Goal: Task Accomplishment & Management: Use online tool/utility

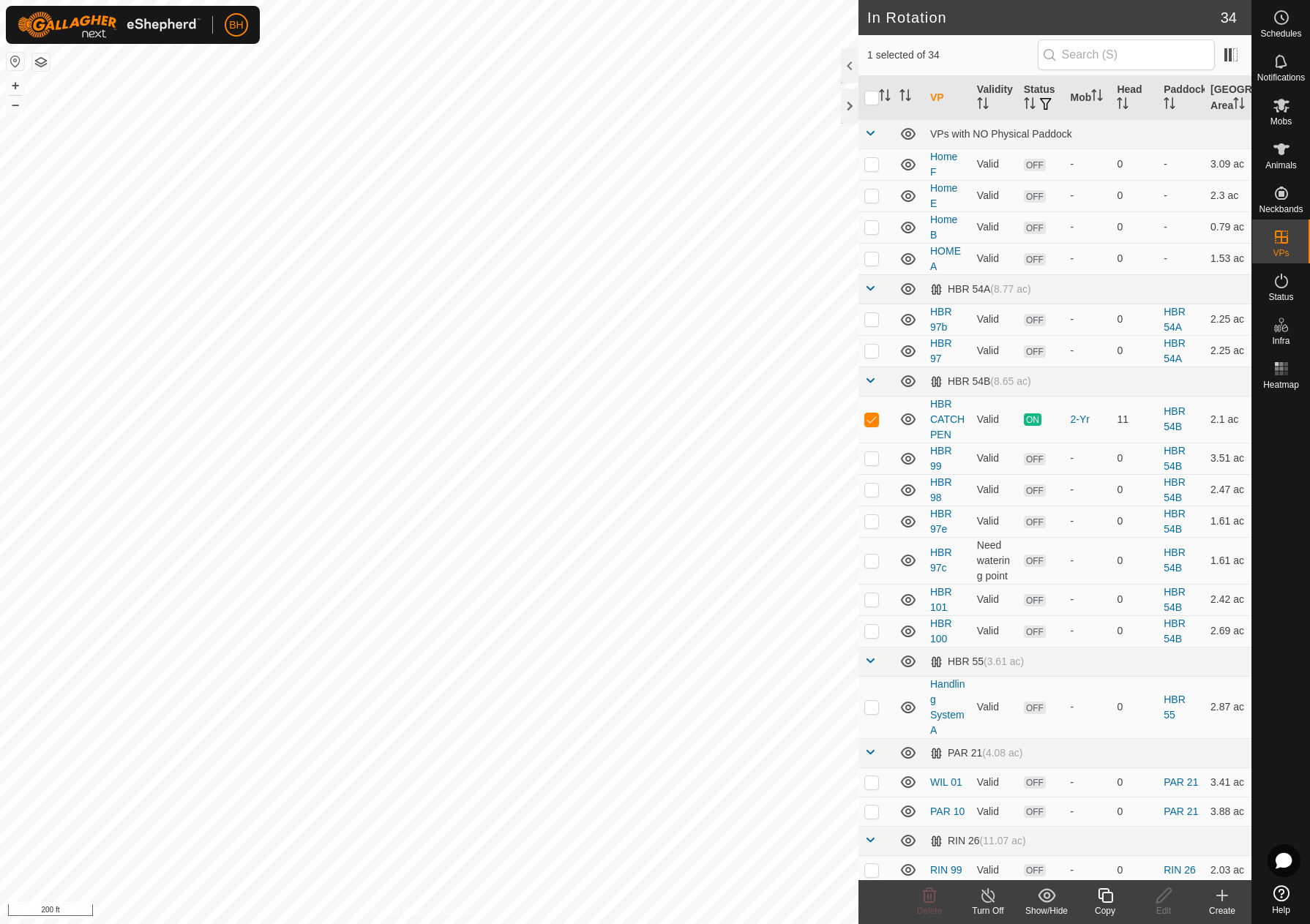
click at [1107, 899] on icon at bounding box center [1105, 895] width 18 height 17
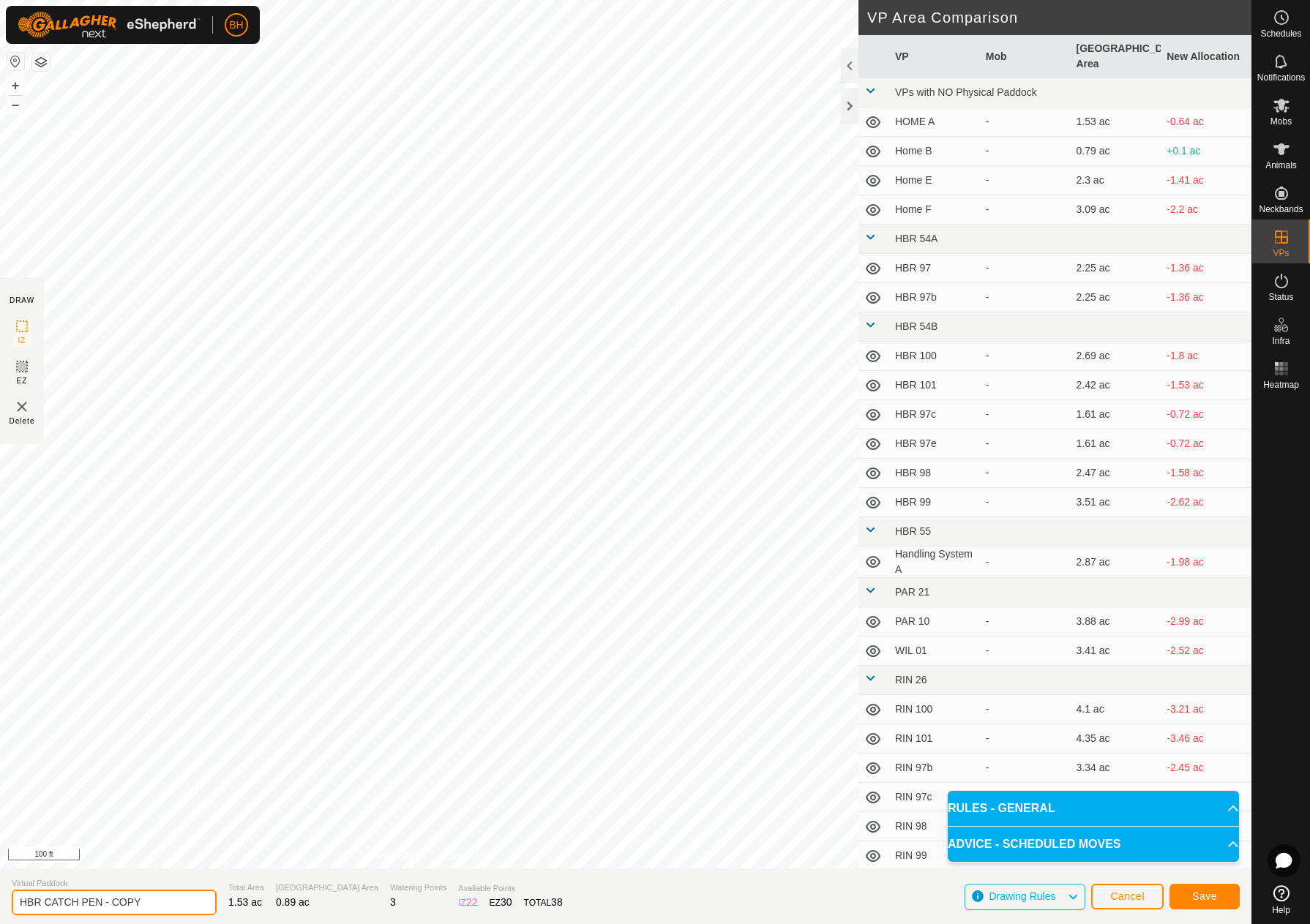
click at [174, 908] on input "HBR CATCH PEN - COPY" at bounding box center [114, 903] width 205 height 26
drag, startPoint x: 174, startPoint y: 904, endPoint x: 105, endPoint y: 912, distance: 69.5
click at [105, 912] on input "HBR CATCH PEN - COPY" at bounding box center [114, 903] width 205 height 26
type input "HBR CATCH PEN 2"
click at [1228, 893] on button "Save" at bounding box center [1204, 897] width 71 height 26
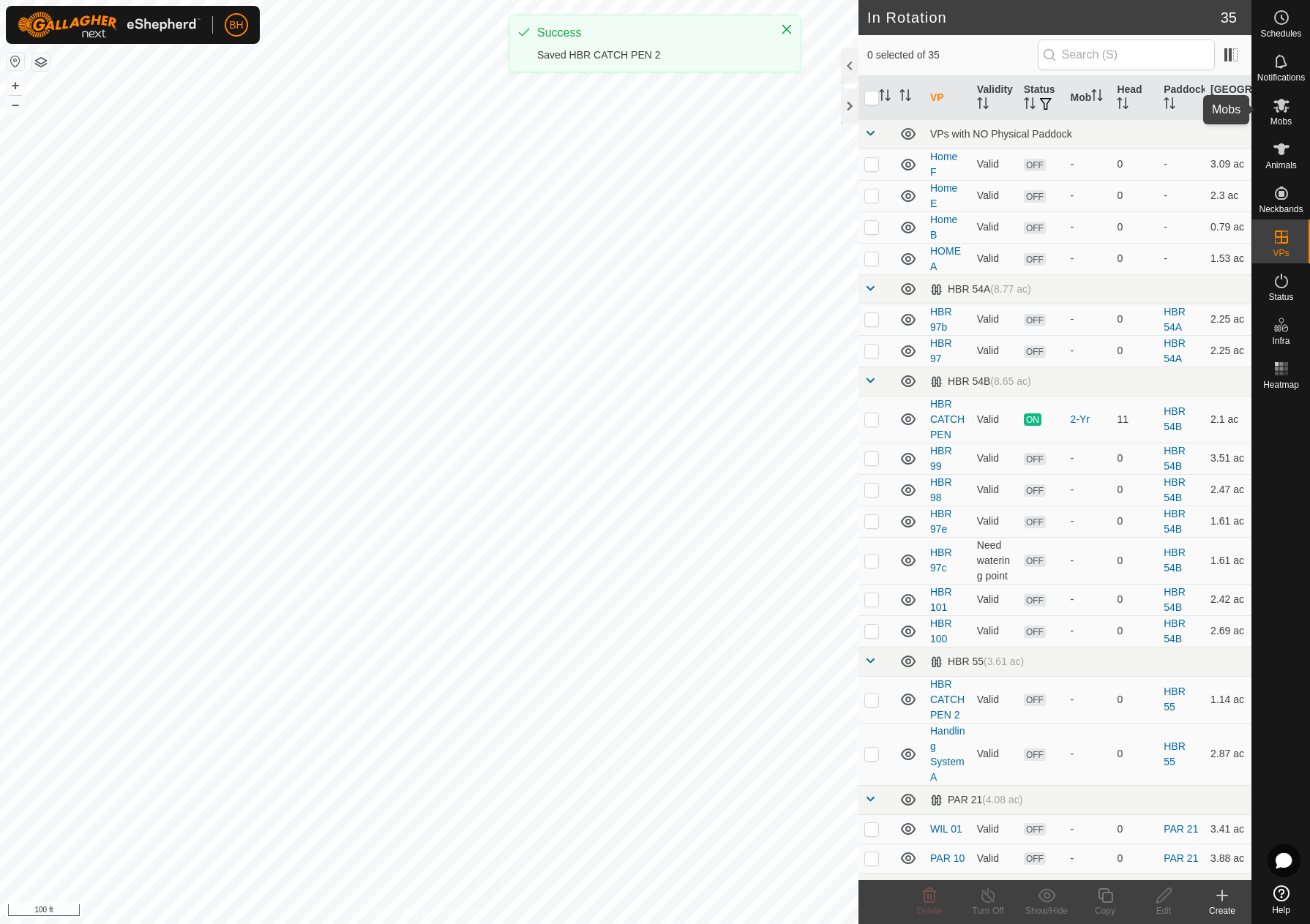
click at [1287, 111] on icon at bounding box center [1280, 105] width 17 height 17
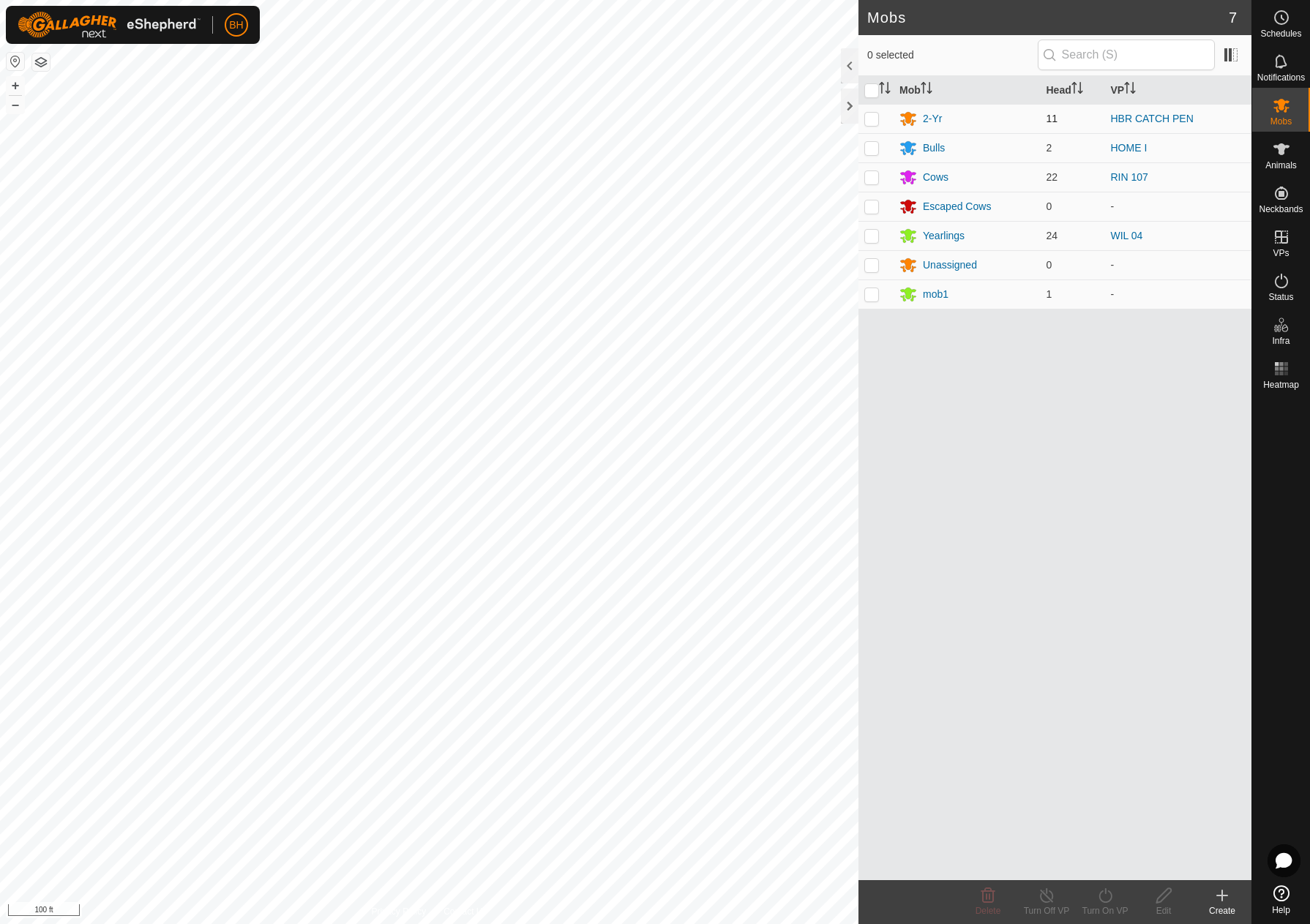
click at [878, 124] on td at bounding box center [875, 118] width 35 height 30
checkbox input "true"
click at [1102, 897] on icon at bounding box center [1105, 895] width 18 height 17
click at [1118, 871] on link "Now" at bounding box center [1148, 863] width 145 height 30
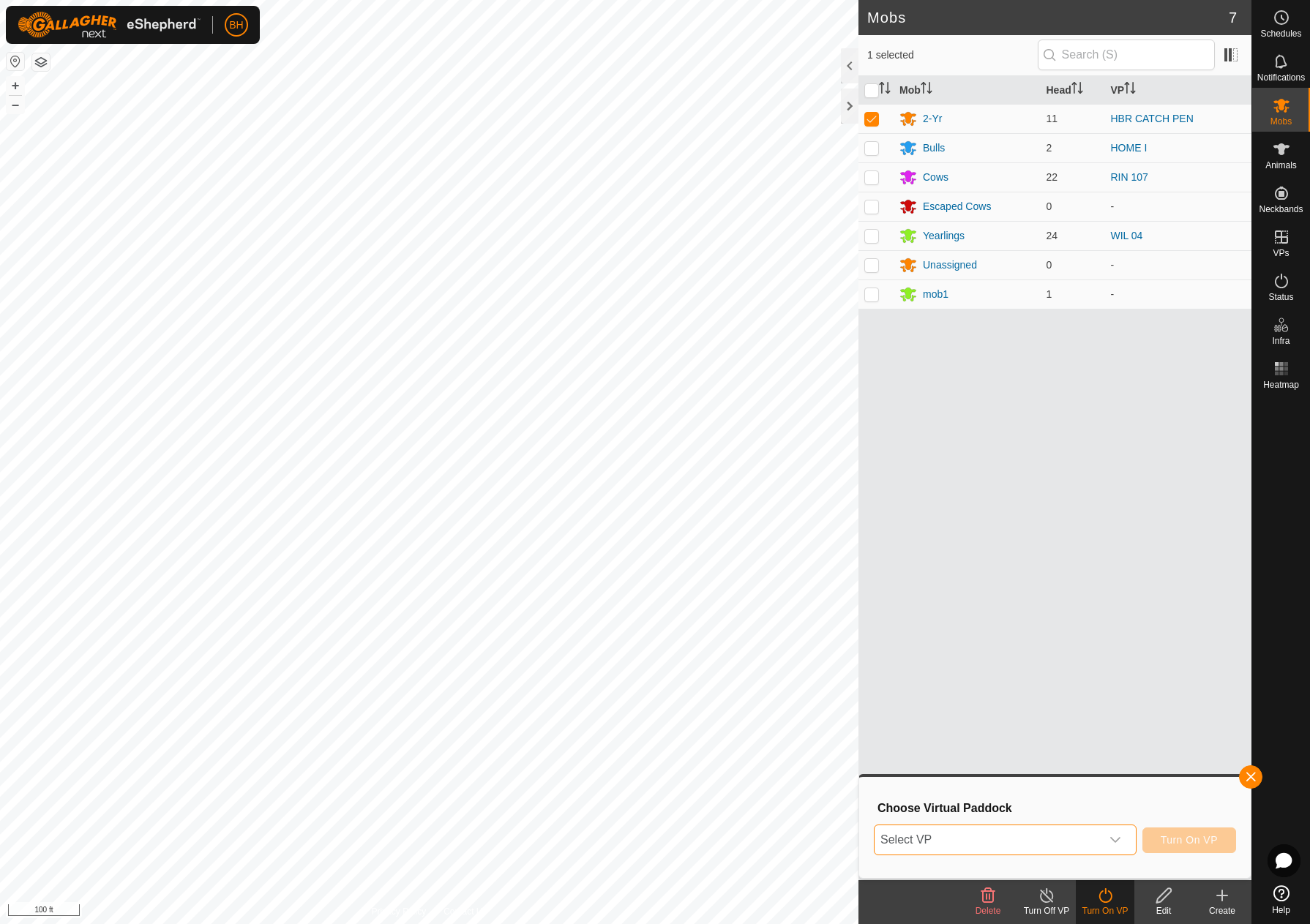
click at [1066, 843] on span "Select VP" at bounding box center [988, 840] width 226 height 30
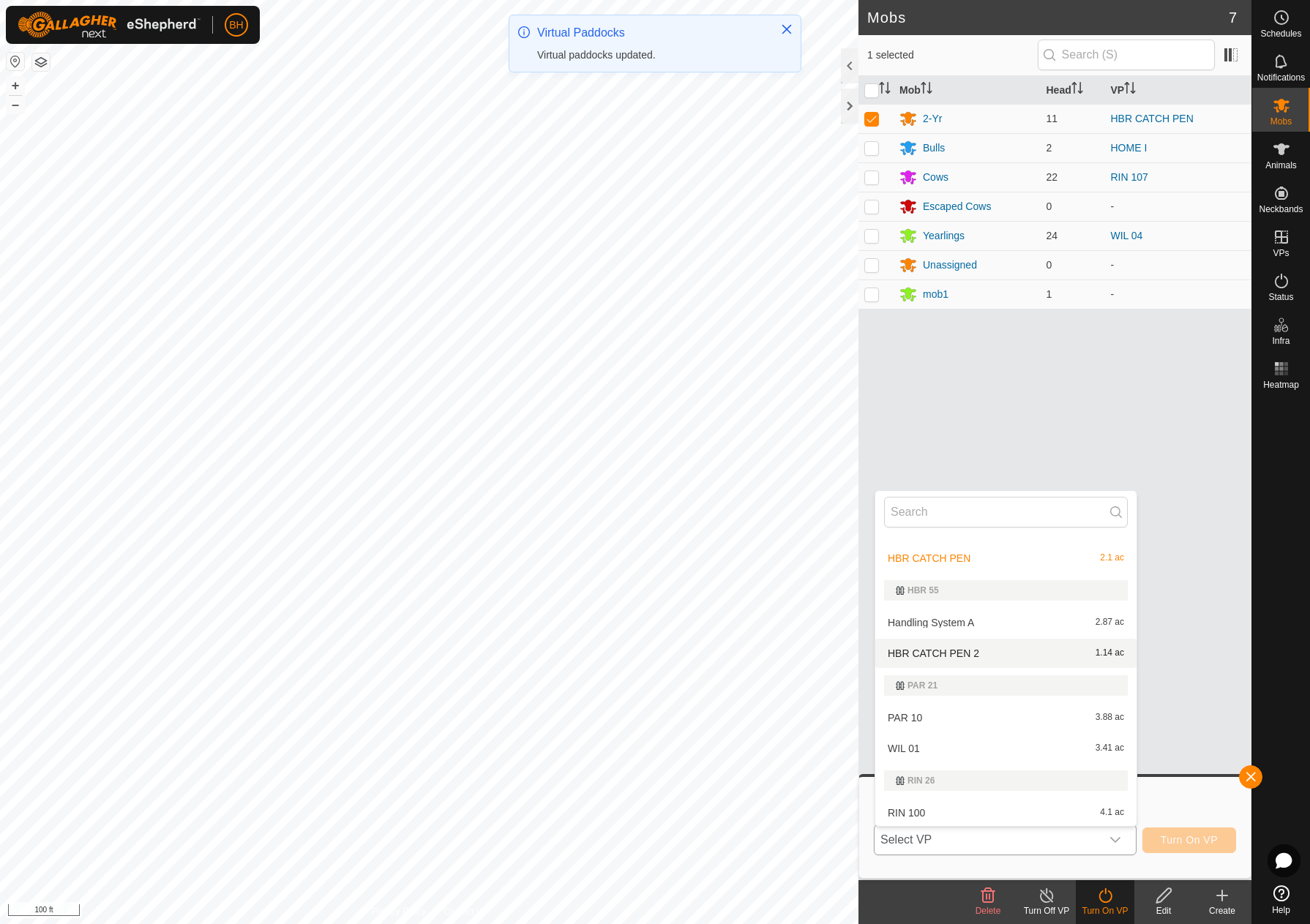
scroll to position [461, 0]
click at [981, 651] on li "HBR CATCH PEN 2 1.14 ac" at bounding box center [1006, 652] width 261 height 30
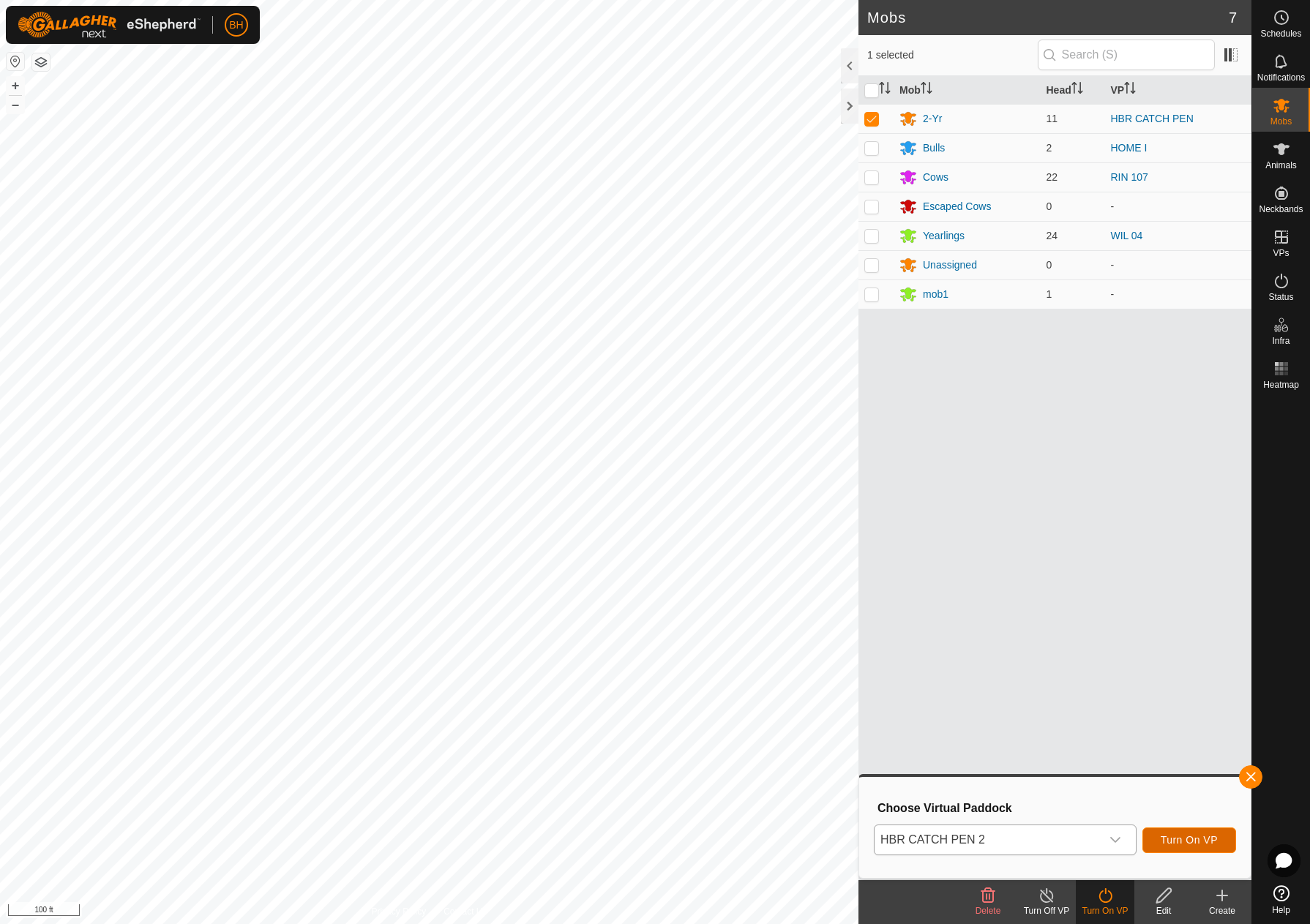
click at [1186, 844] on span "Turn On VP" at bounding box center [1189, 840] width 57 height 11
